Goal: Information Seeking & Learning: Learn about a topic

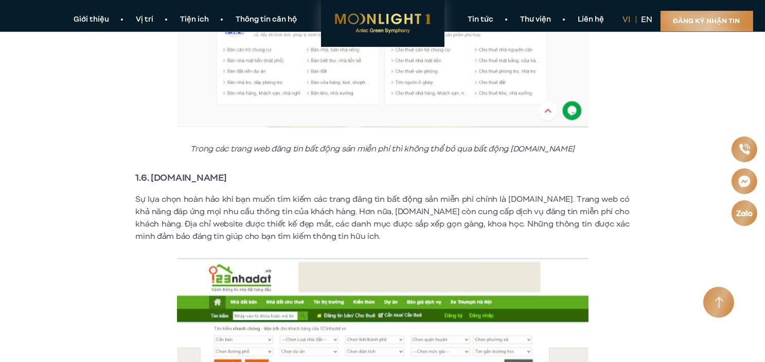
scroll to position [2109, 0]
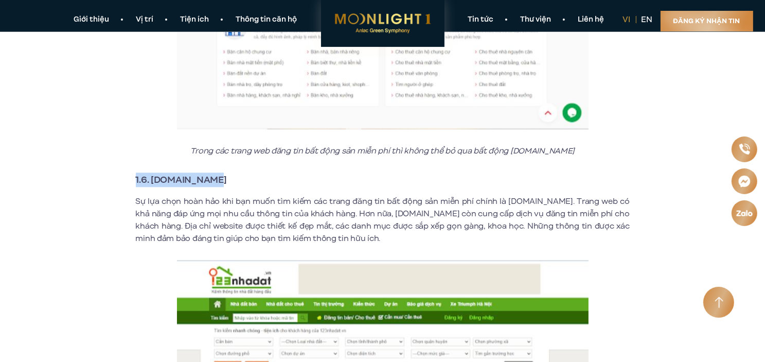
drag, startPoint x: 131, startPoint y: 162, endPoint x: 210, endPoint y: 177, distance: 81.1
copy strong "1.6. [DOMAIN_NAME]"
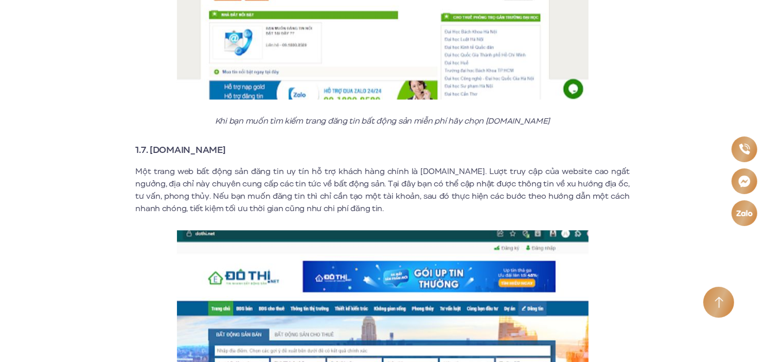
scroll to position [2572, 0]
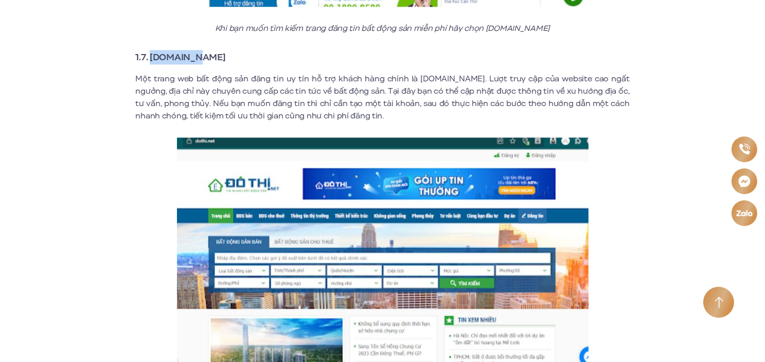
drag, startPoint x: 152, startPoint y: 44, endPoint x: 191, endPoint y: 47, distance: 39.7
click at [191, 50] on strong "1.7. [DOMAIN_NAME]" at bounding box center [181, 56] width 90 height 13
copy strong "[DOMAIN_NAME]"
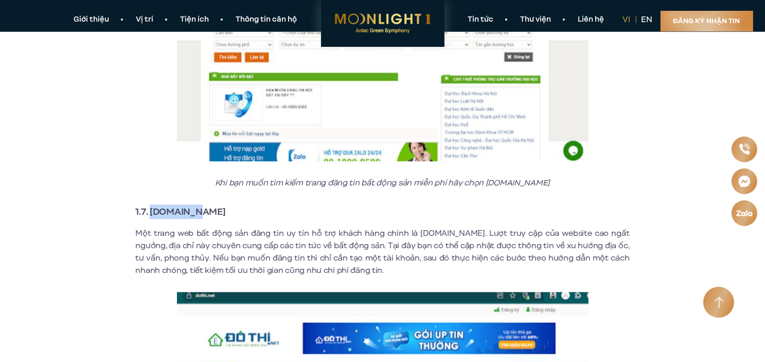
scroll to position [2006, 0]
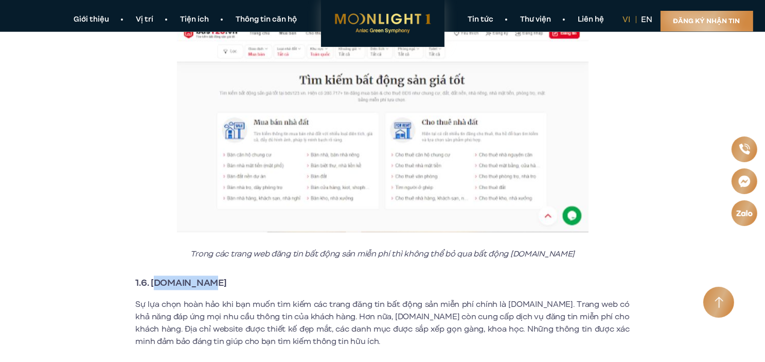
drag, startPoint x: 154, startPoint y: 270, endPoint x: 208, endPoint y: 268, distance: 54.1
click at [208, 276] on strong "1.6. [DOMAIN_NAME]" at bounding box center [181, 282] width 91 height 13
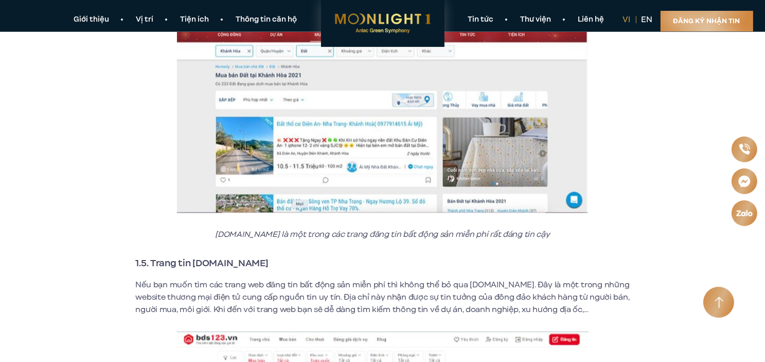
scroll to position [1698, 0]
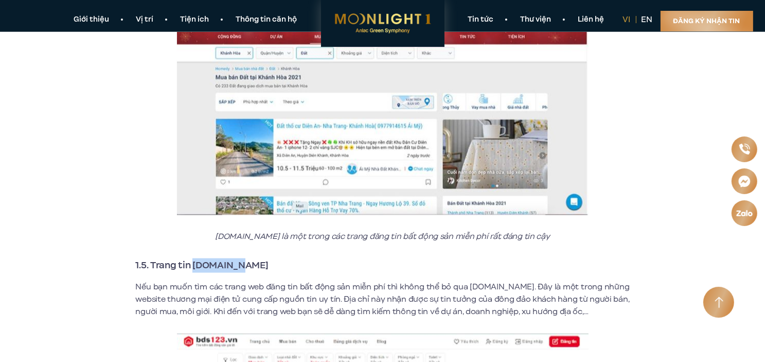
drag, startPoint x: 192, startPoint y: 251, endPoint x: 235, endPoint y: 254, distance: 42.8
click at [235, 259] on strong "1.5. Trang tin [DOMAIN_NAME]" at bounding box center [202, 265] width 133 height 13
copy strong "[DOMAIN_NAME]"
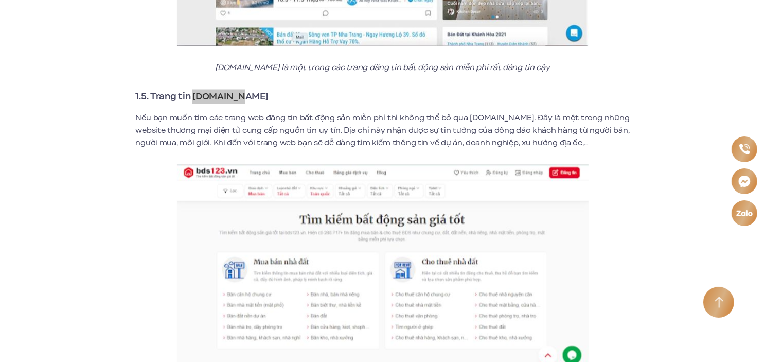
scroll to position [1955, 0]
